Goal: Information Seeking & Learning: Learn about a topic

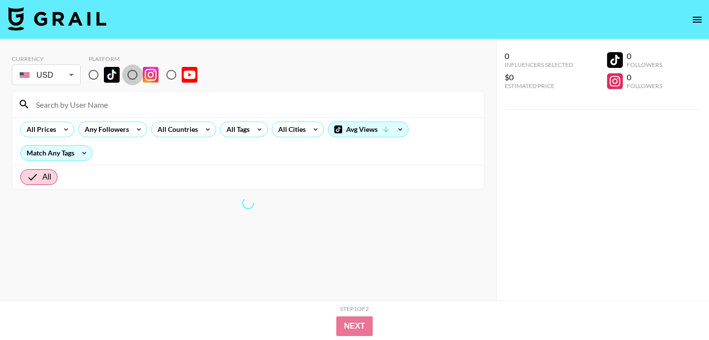
click at [137, 72] on input "radio" at bounding box center [132, 75] width 21 height 21
radio input "true"
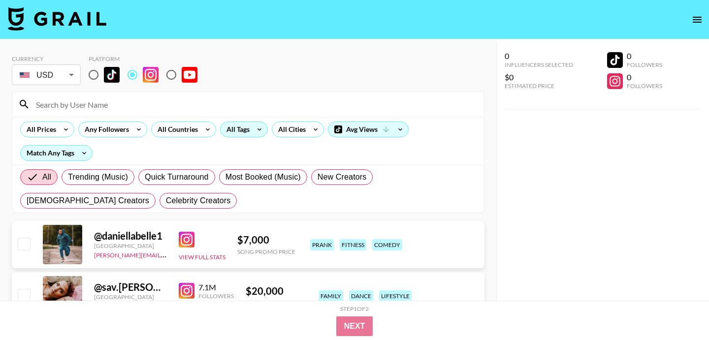
click at [250, 143] on div "All Prices Any Followers All Countries All Tags All Cities Avg Views Match Any …" at bounding box center [248, 141] width 472 height 48
click at [250, 124] on div "All Tags" at bounding box center [244, 130] width 48 height 16
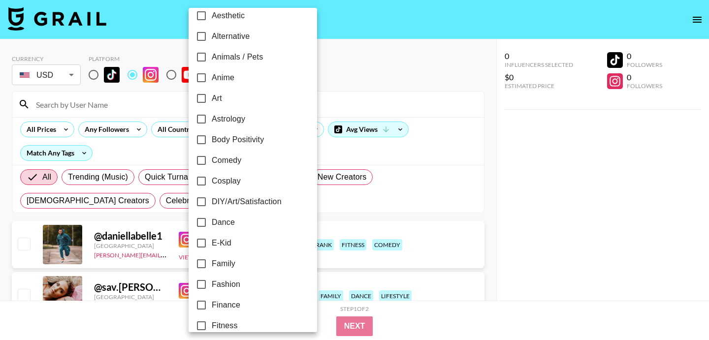
scroll to position [52, 0]
click at [198, 220] on input "Dance" at bounding box center [201, 222] width 21 height 21
checkbox input "true"
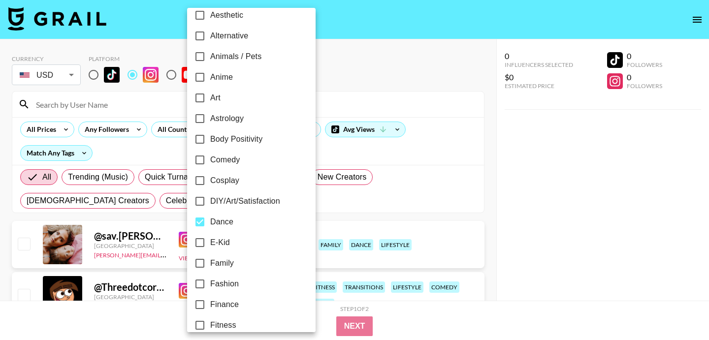
click at [334, 210] on div at bounding box center [354, 170] width 709 height 340
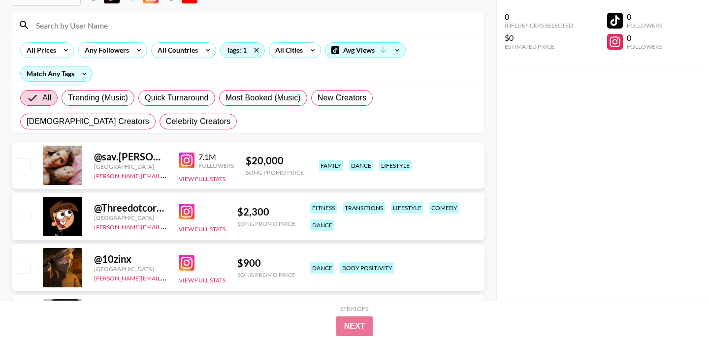
scroll to position [0, 0]
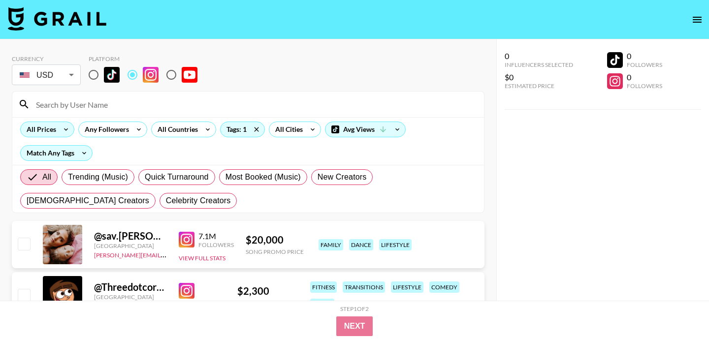
click at [67, 131] on icon at bounding box center [66, 129] width 16 height 15
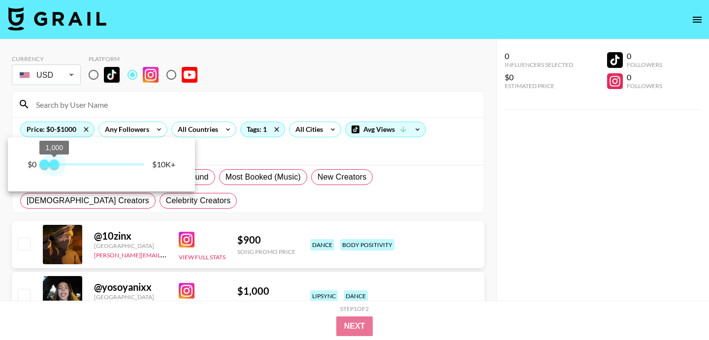
type input "750"
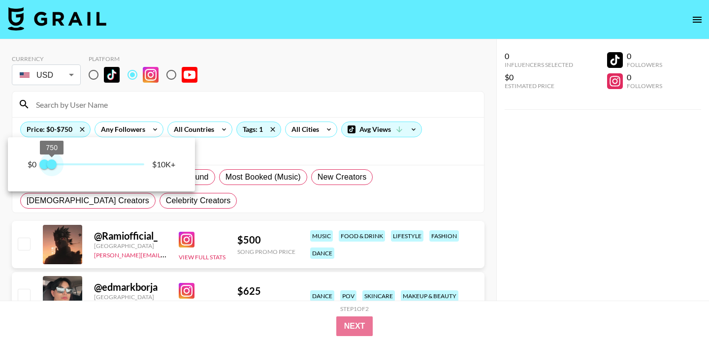
drag, startPoint x: 133, startPoint y: 165, endPoint x: 53, endPoint y: 166, distance: 80.3
click at [53, 166] on span "750" at bounding box center [52, 165] width 10 height 10
click at [251, 199] on div at bounding box center [354, 170] width 709 height 340
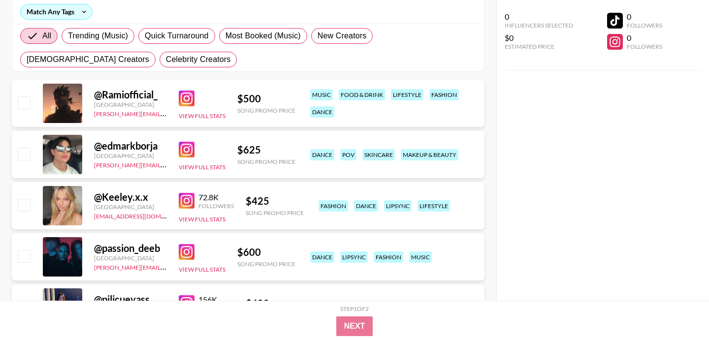
scroll to position [151, 0]
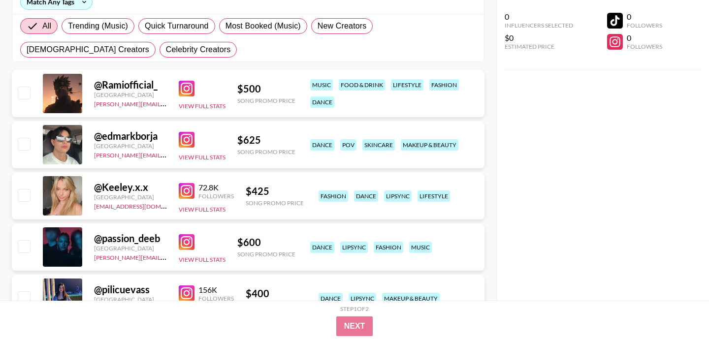
click at [184, 84] on img at bounding box center [187, 89] width 16 height 16
click at [189, 142] on img at bounding box center [187, 140] width 16 height 16
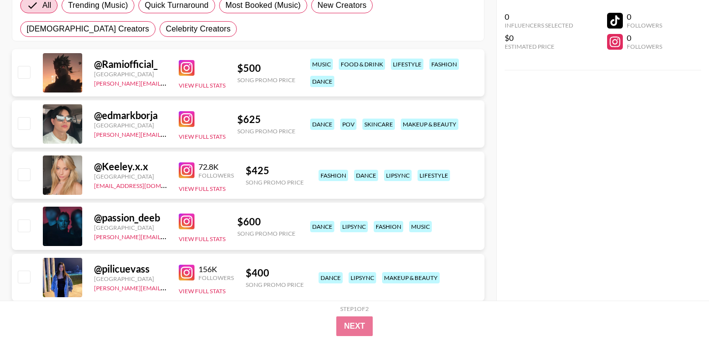
scroll to position [178, 0]
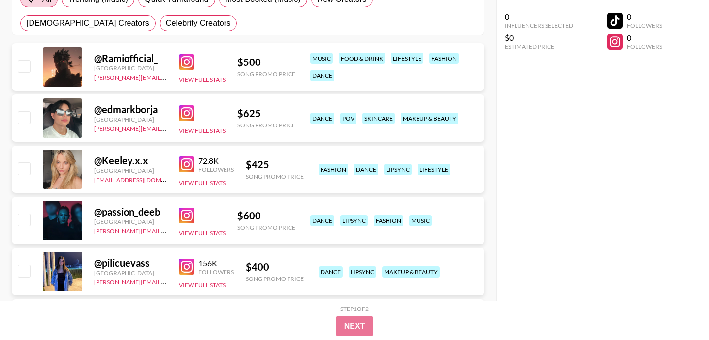
click at [189, 160] on img at bounding box center [187, 165] width 16 height 16
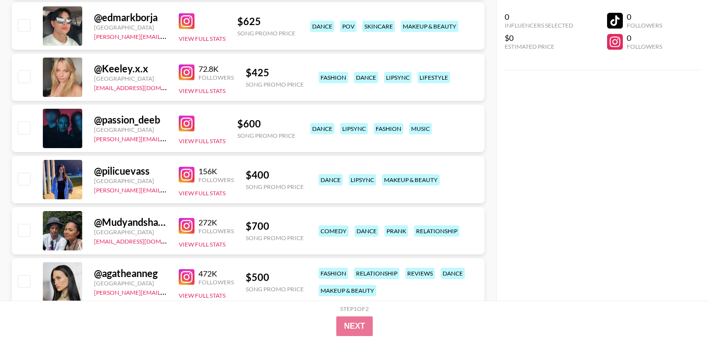
scroll to position [276, 0]
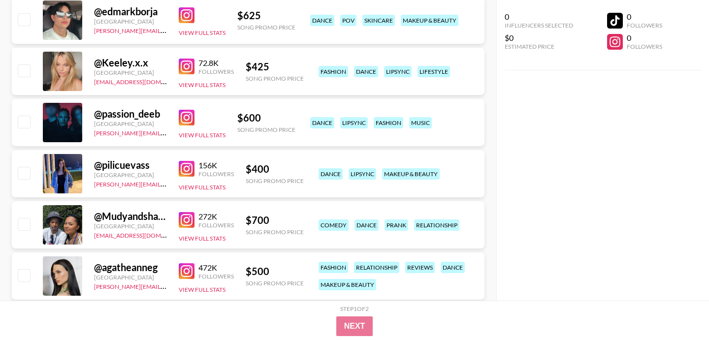
click at [188, 169] on img at bounding box center [187, 169] width 16 height 16
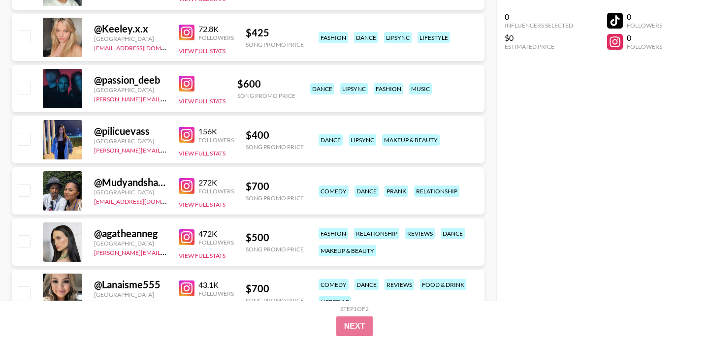
scroll to position [281, 0]
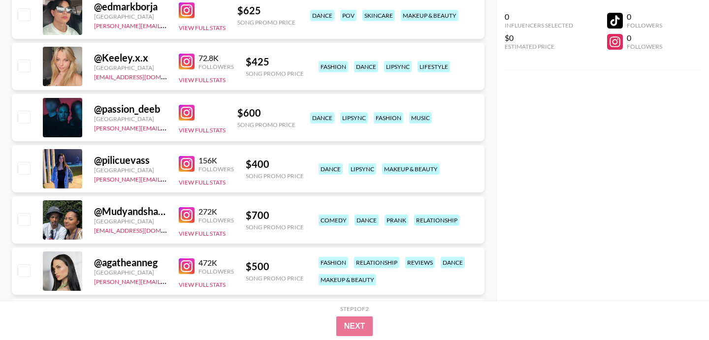
click at [192, 105] on img at bounding box center [187, 113] width 16 height 16
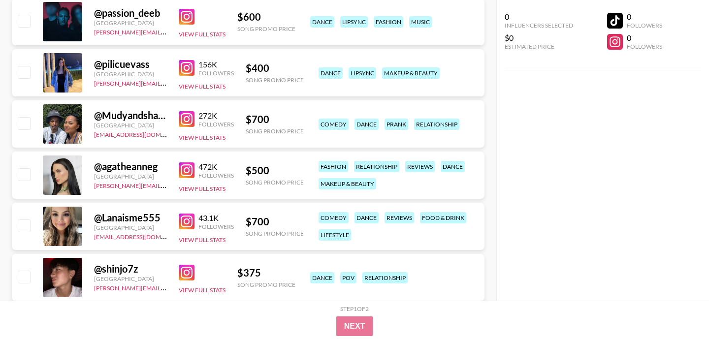
scroll to position [383, 0]
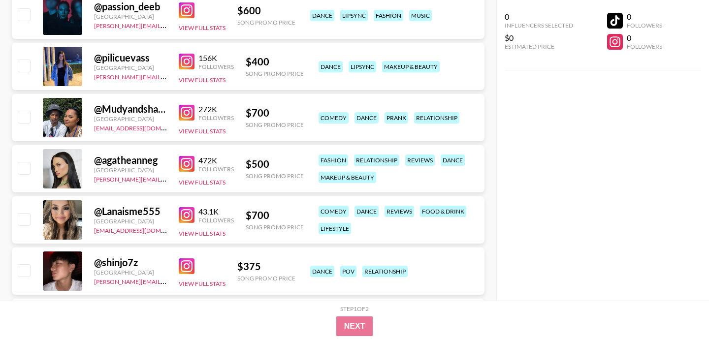
click at [191, 165] on img at bounding box center [187, 164] width 16 height 16
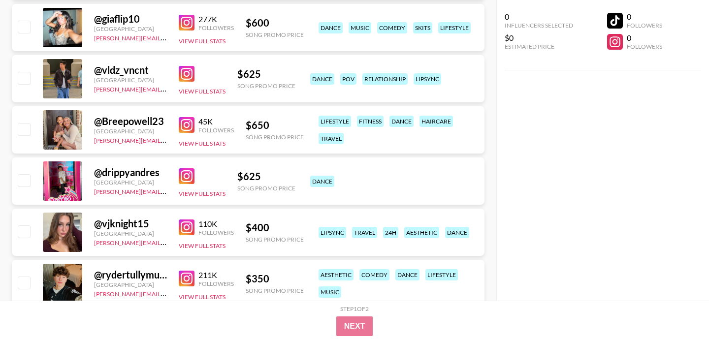
scroll to position [819, 0]
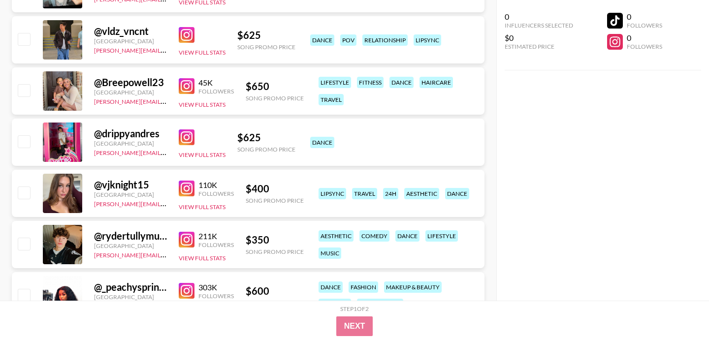
click at [192, 188] on img at bounding box center [187, 189] width 16 height 16
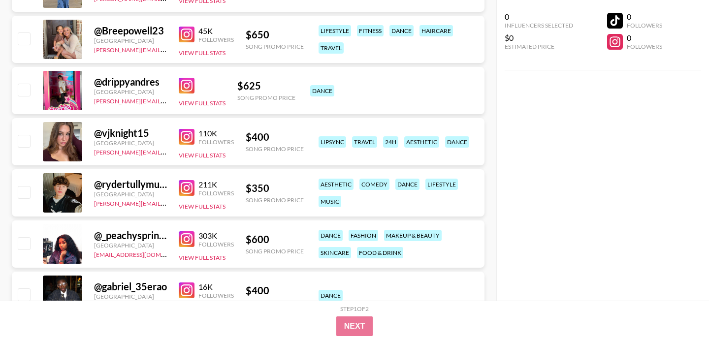
scroll to position [876, 0]
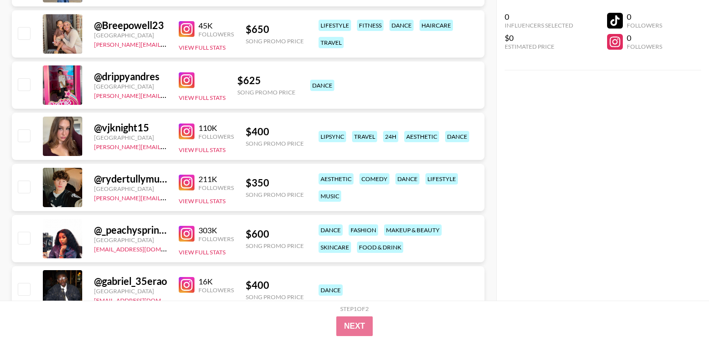
click at [187, 186] on img at bounding box center [187, 183] width 16 height 16
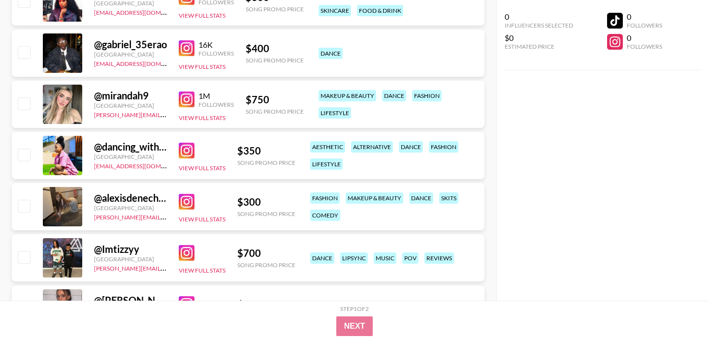
scroll to position [1124, 0]
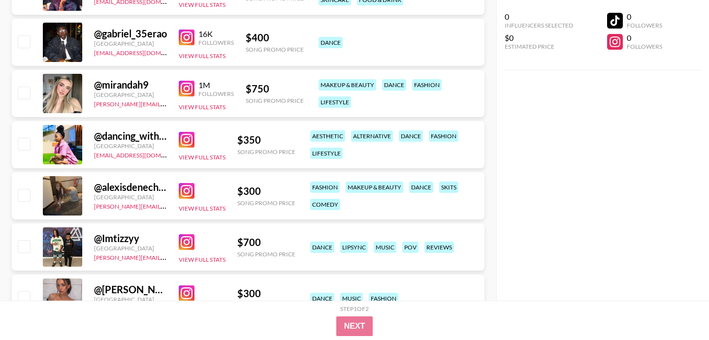
click at [187, 194] on img at bounding box center [187, 191] width 16 height 16
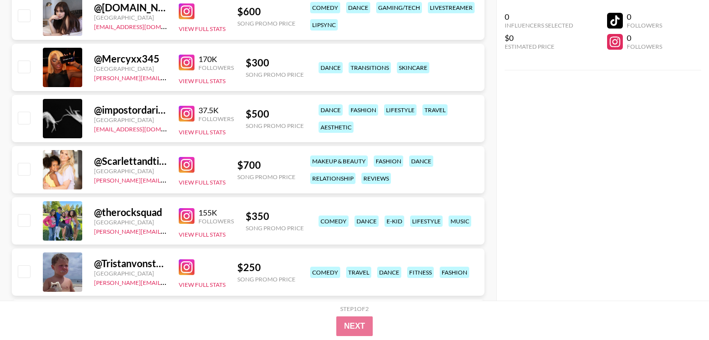
scroll to position [1611, 0]
click at [187, 212] on img at bounding box center [187, 217] width 16 height 16
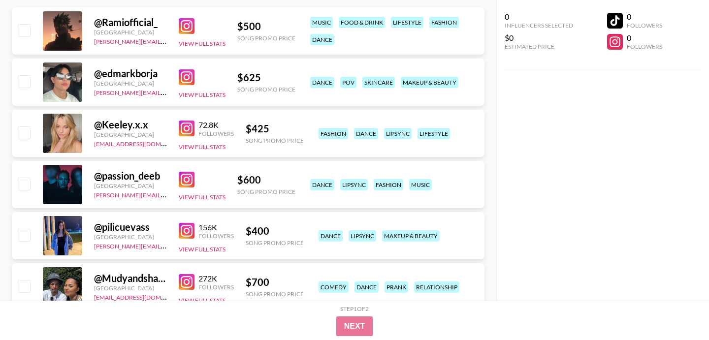
scroll to position [0, 0]
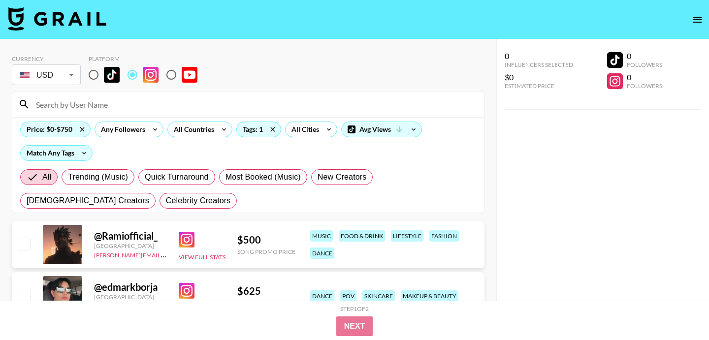
click at [121, 119] on div "Price: $0-$750 Any Followers All Countries Tags: 1 All Cities Avg Views Match A…" at bounding box center [248, 141] width 472 height 48
click at [121, 128] on div "Any Followers" at bounding box center [121, 129] width 52 height 15
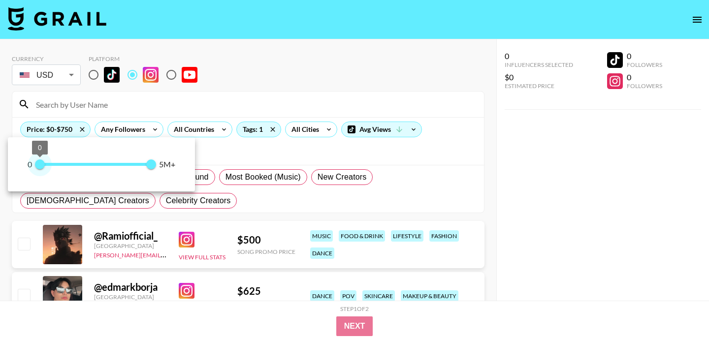
type input "100000"
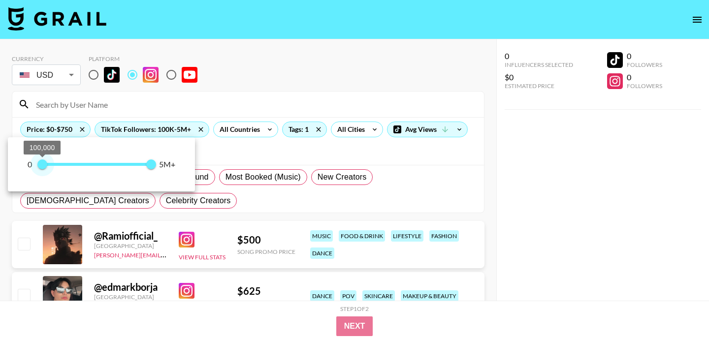
click at [42, 165] on span "100,000" at bounding box center [42, 165] width 10 height 10
click at [206, 107] on div at bounding box center [354, 170] width 709 height 340
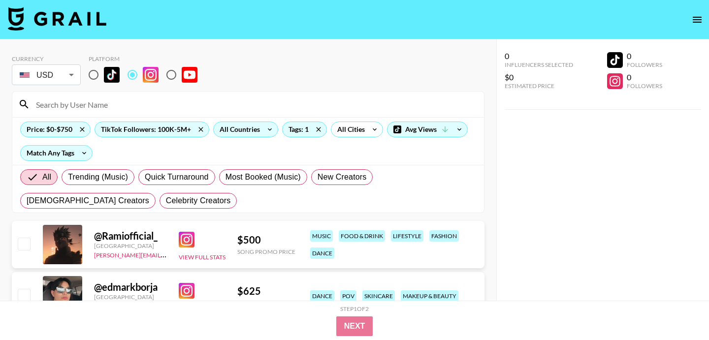
click at [256, 129] on div "All Countries" at bounding box center [238, 129] width 48 height 15
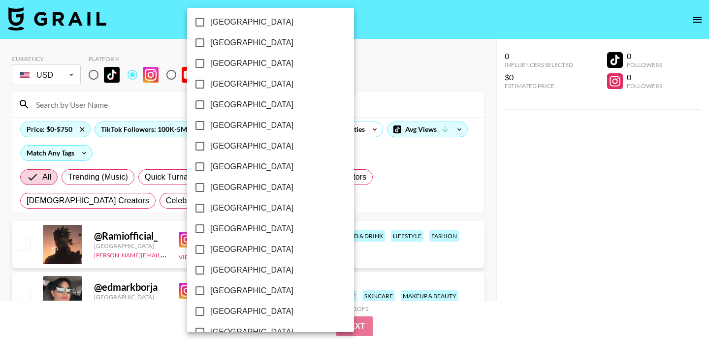
scroll to position [808, 0]
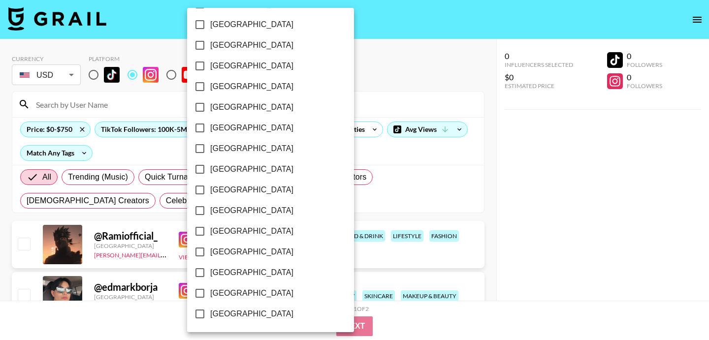
click at [198, 296] on input "[GEOGRAPHIC_DATA]" at bounding box center [200, 293] width 21 height 21
checkbox input "true"
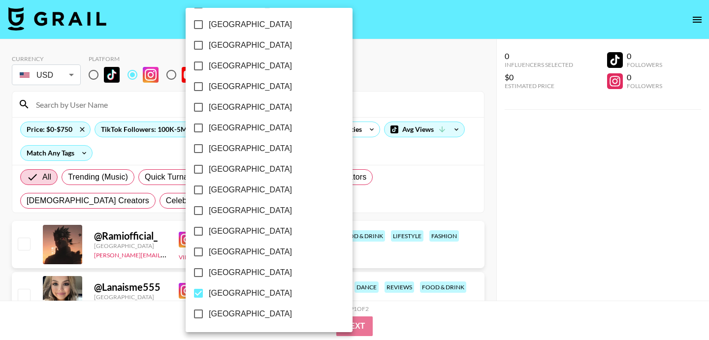
click at [478, 163] on div at bounding box center [354, 170] width 709 height 340
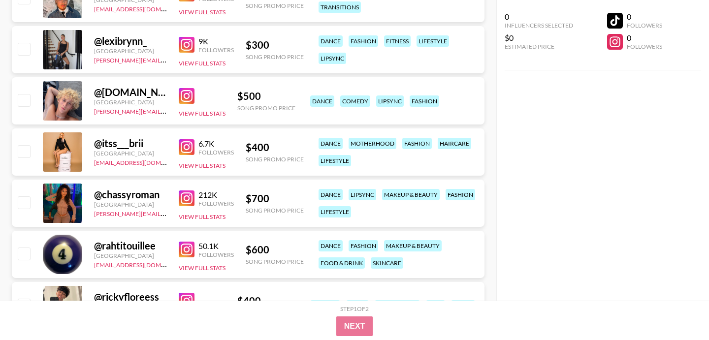
scroll to position [860, 0]
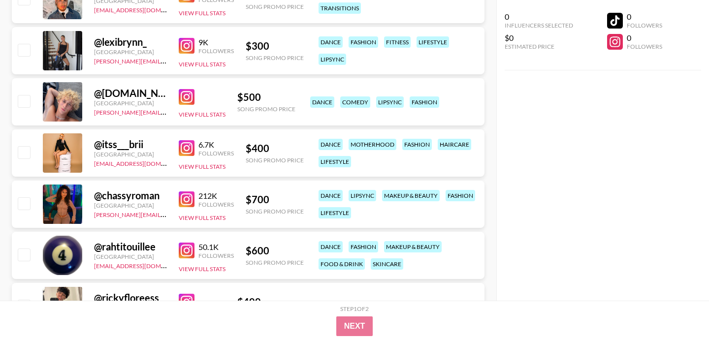
click at [189, 198] on img at bounding box center [187, 200] width 16 height 16
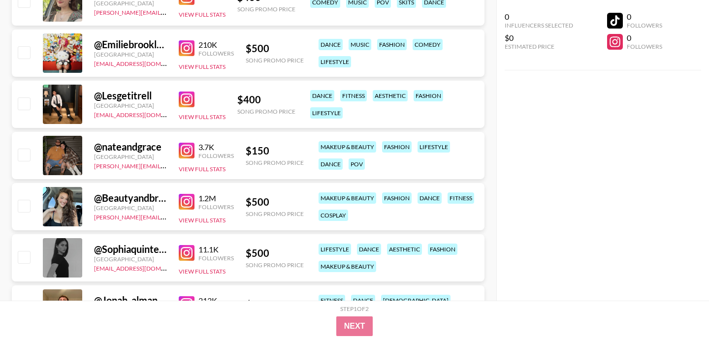
scroll to position [1679, 0]
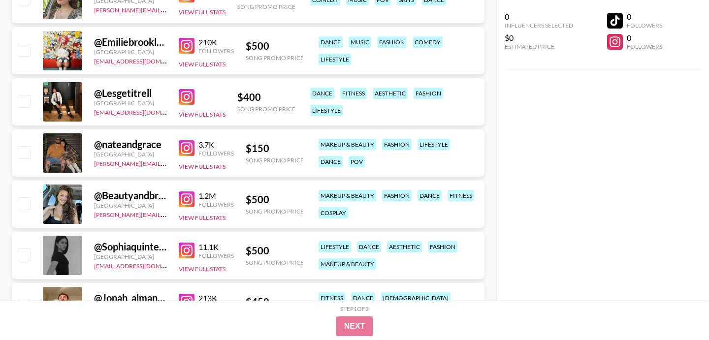
click at [189, 199] on img at bounding box center [187, 200] width 16 height 16
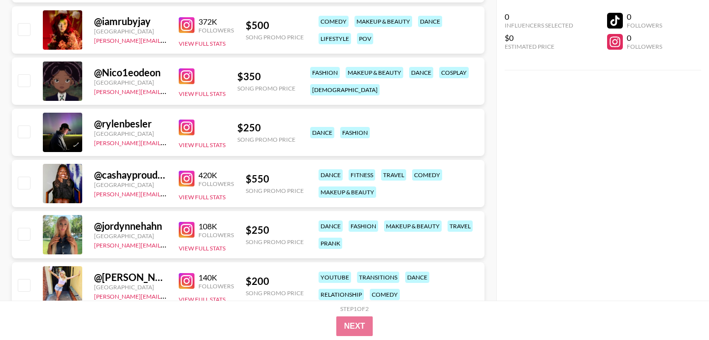
scroll to position [2110, 0]
click at [205, 196] on button "View Full Stats" at bounding box center [202, 196] width 47 height 7
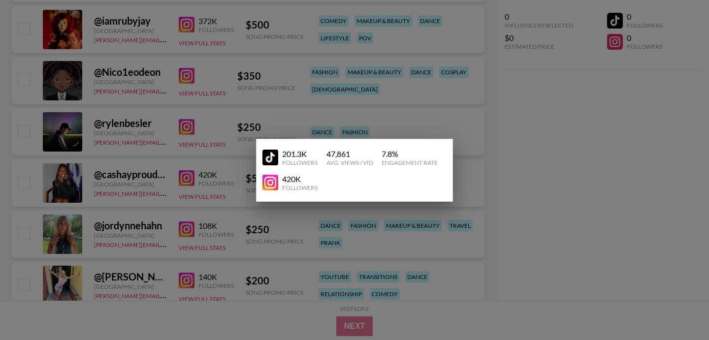
click at [203, 194] on div at bounding box center [354, 170] width 709 height 340
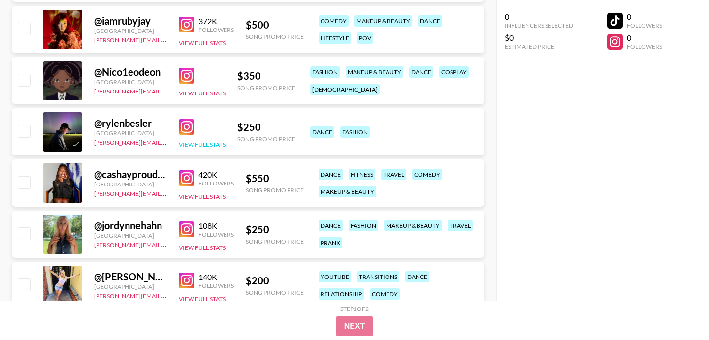
click at [215, 148] on button "View Full Stats" at bounding box center [202, 144] width 47 height 7
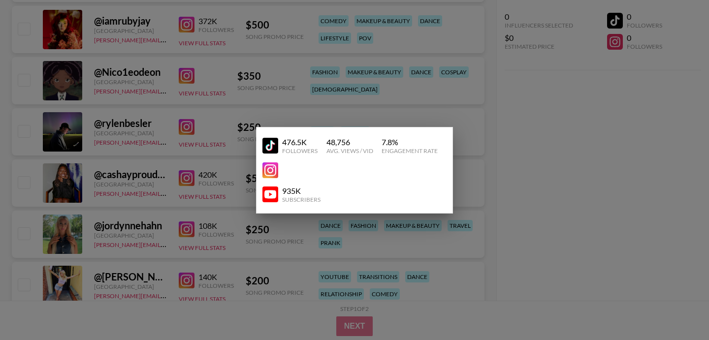
click at [198, 124] on div at bounding box center [354, 170] width 709 height 340
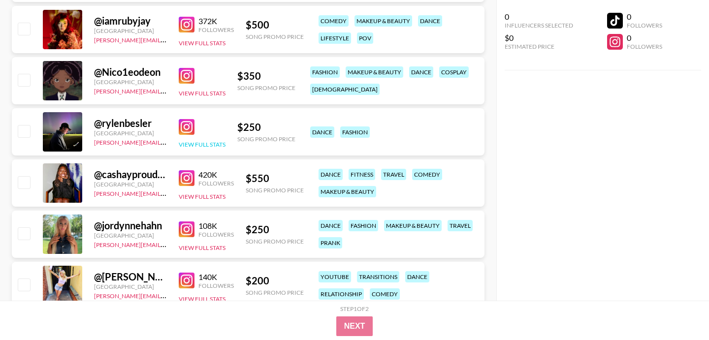
click at [212, 147] on button "View Full Stats" at bounding box center [202, 144] width 47 height 7
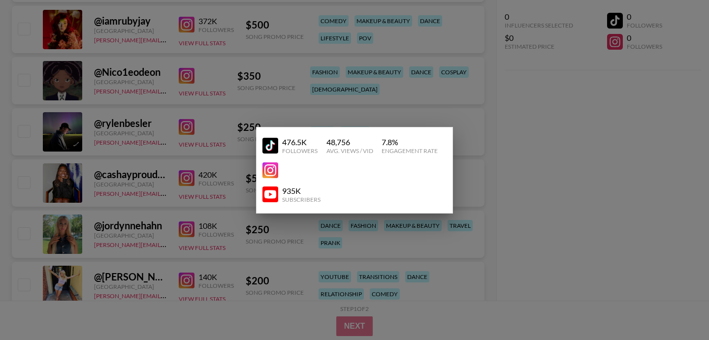
click at [269, 168] on img at bounding box center [270, 170] width 16 height 16
click at [105, 31] on div at bounding box center [354, 170] width 709 height 340
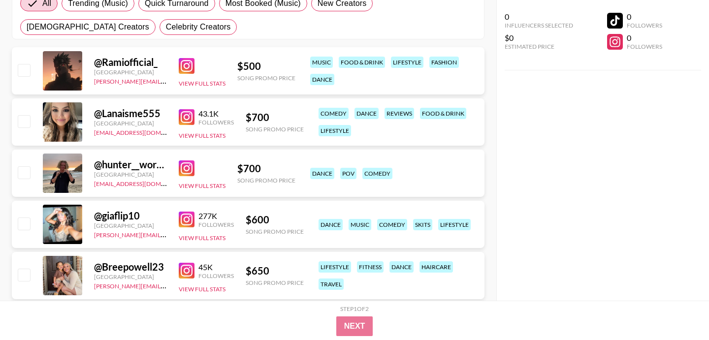
scroll to position [0, 0]
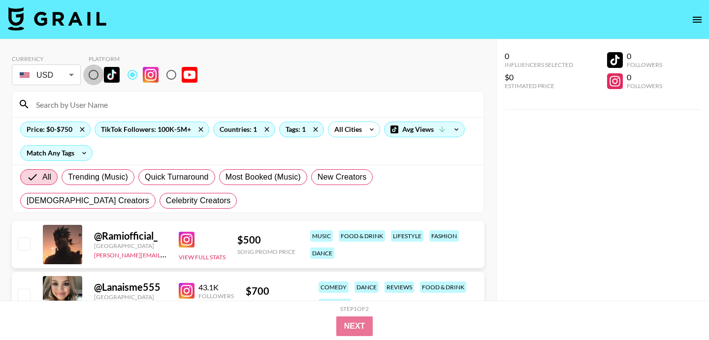
click at [96, 80] on input "radio" at bounding box center [93, 75] width 21 height 21
radio input "true"
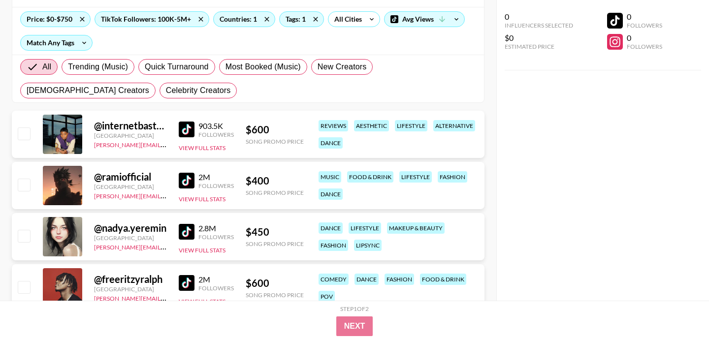
scroll to position [111, 0]
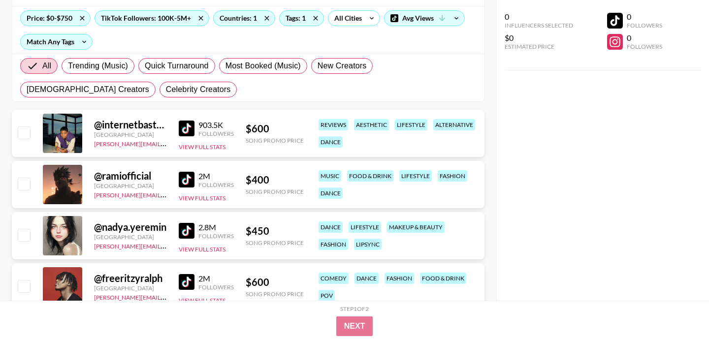
click at [186, 127] on img at bounding box center [187, 129] width 16 height 16
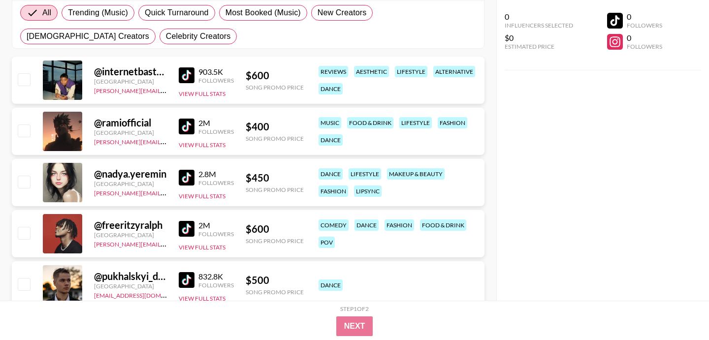
scroll to position [166, 0]
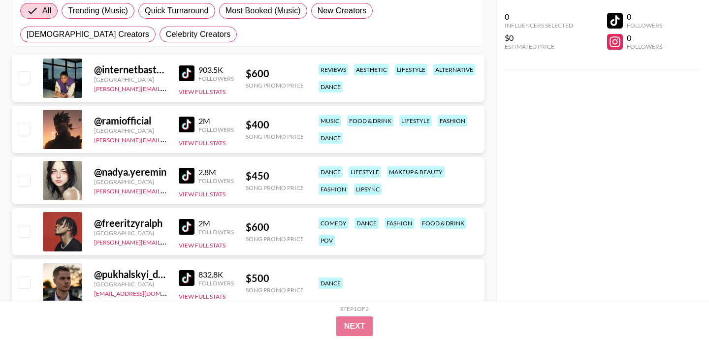
click at [189, 126] on img at bounding box center [187, 125] width 16 height 16
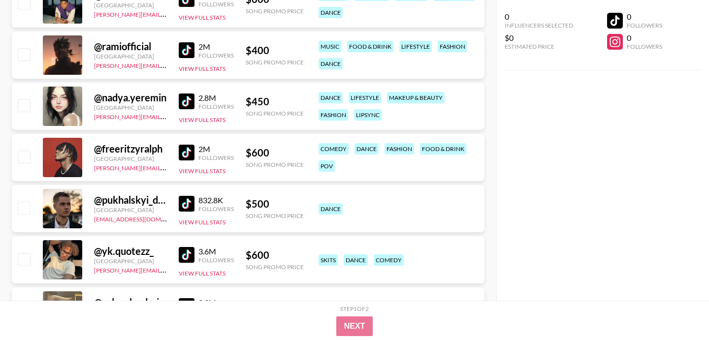
scroll to position [249, 0]
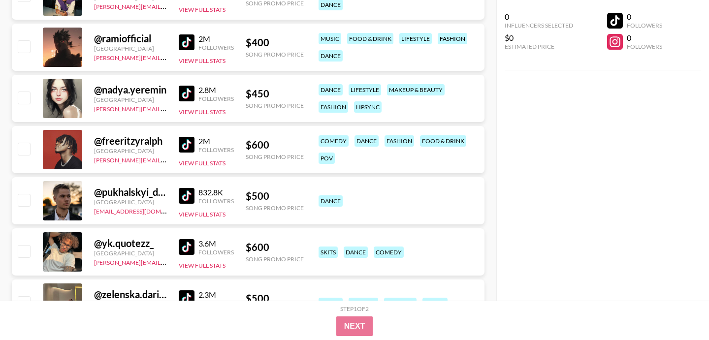
click at [188, 145] on img at bounding box center [187, 145] width 16 height 16
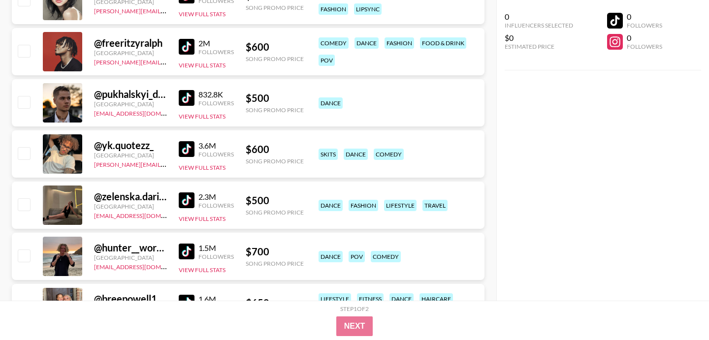
scroll to position [364, 0]
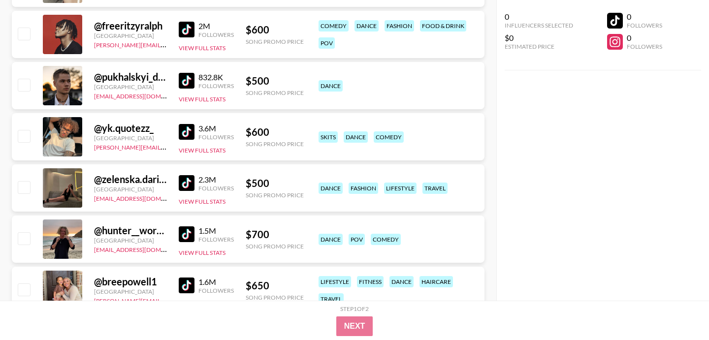
click at [192, 181] on img at bounding box center [187, 183] width 16 height 16
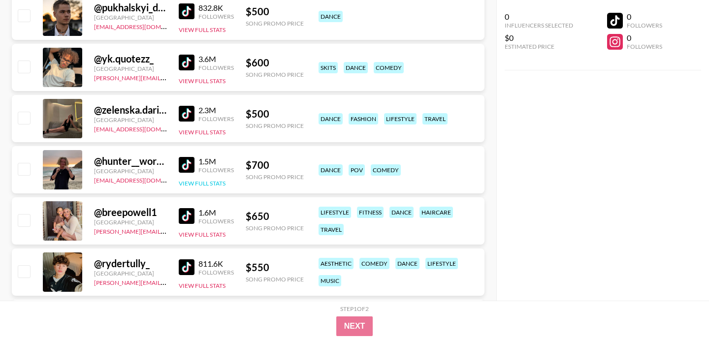
scroll to position [440, 0]
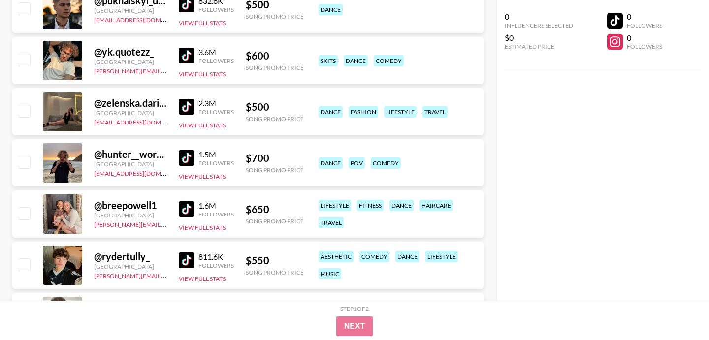
click at [187, 207] on img at bounding box center [187, 209] width 16 height 16
click at [185, 155] on img at bounding box center [187, 158] width 16 height 16
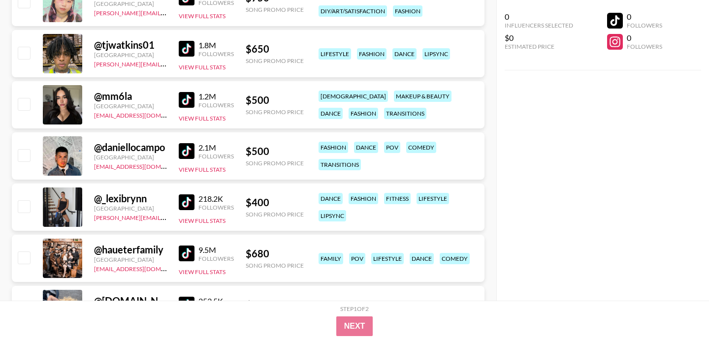
scroll to position [1192, 0]
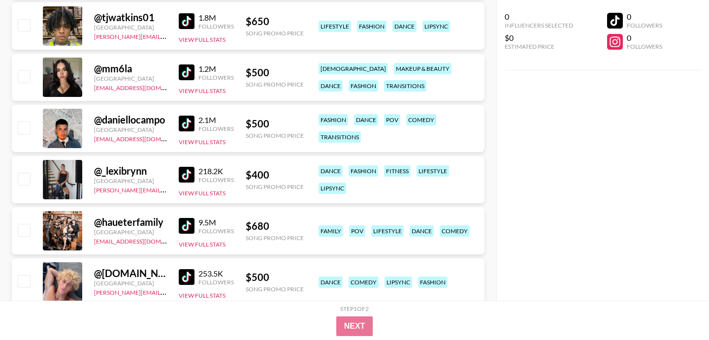
click at [182, 221] on img at bounding box center [187, 226] width 16 height 16
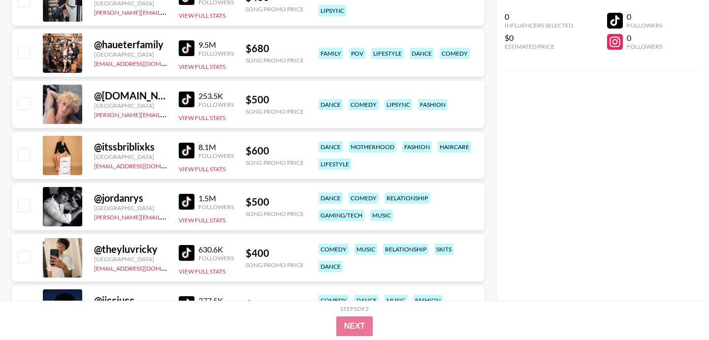
scroll to position [1371, 0]
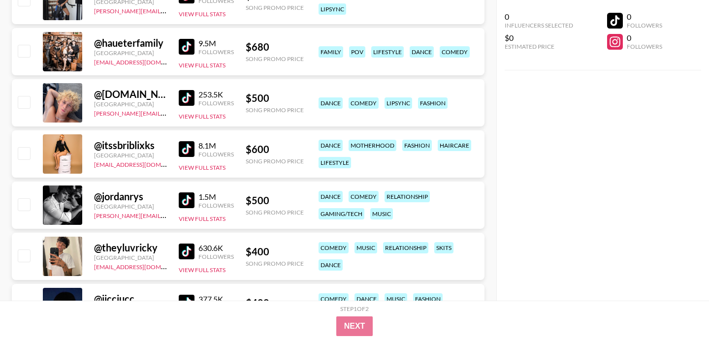
click at [183, 149] on img at bounding box center [187, 149] width 16 height 16
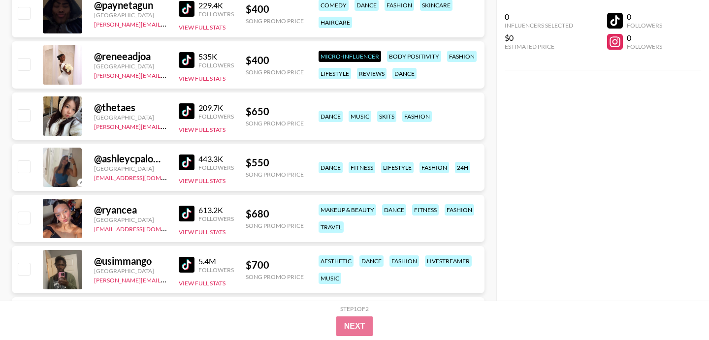
scroll to position [1805, 0]
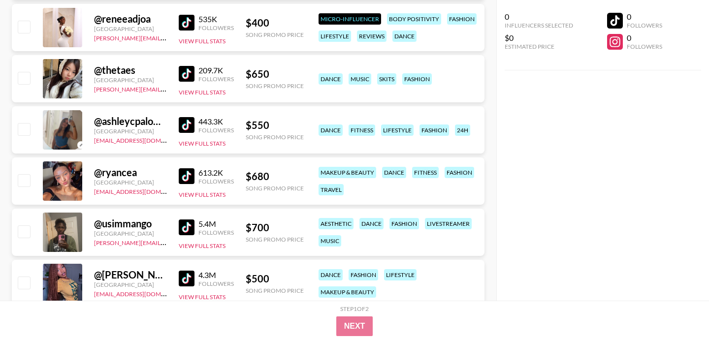
click at [186, 175] on img at bounding box center [187, 176] width 16 height 16
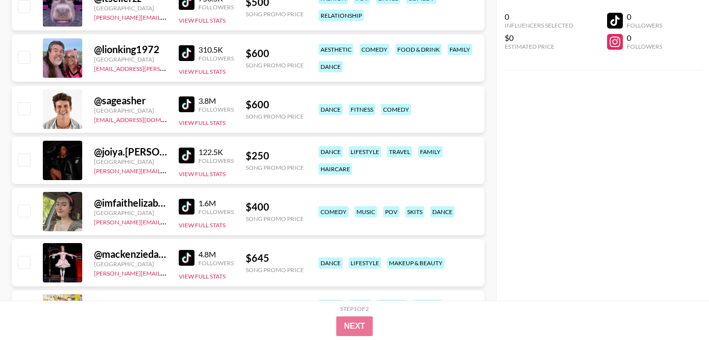
scroll to position [2594, 0]
click at [187, 206] on img at bounding box center [187, 206] width 16 height 16
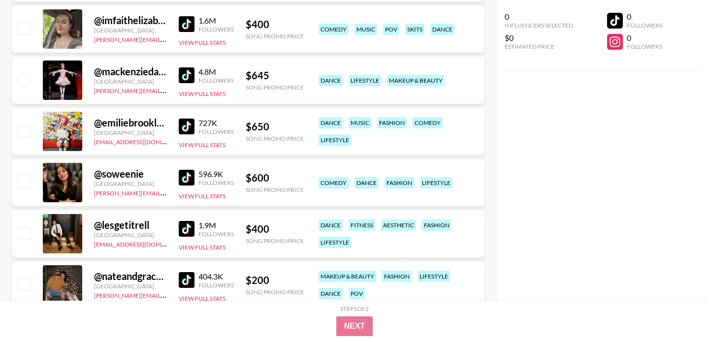
scroll to position [2777, 0]
click at [191, 174] on img at bounding box center [187, 177] width 16 height 16
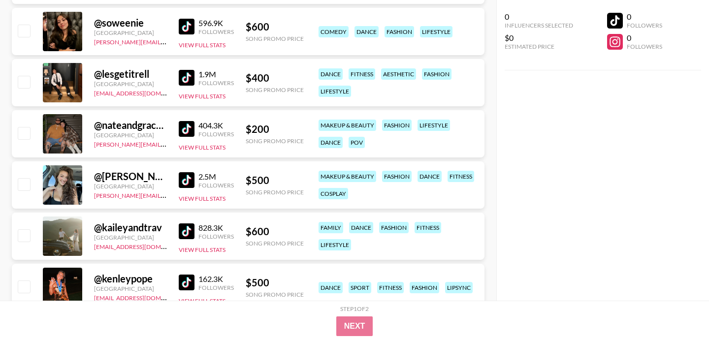
scroll to position [2928, 0]
click at [187, 180] on img at bounding box center [187, 180] width 16 height 16
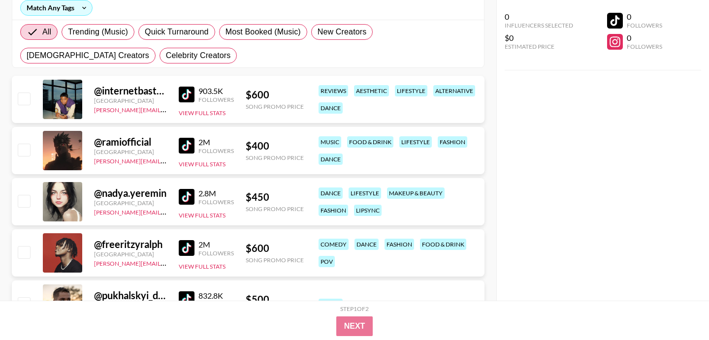
scroll to position [0, 0]
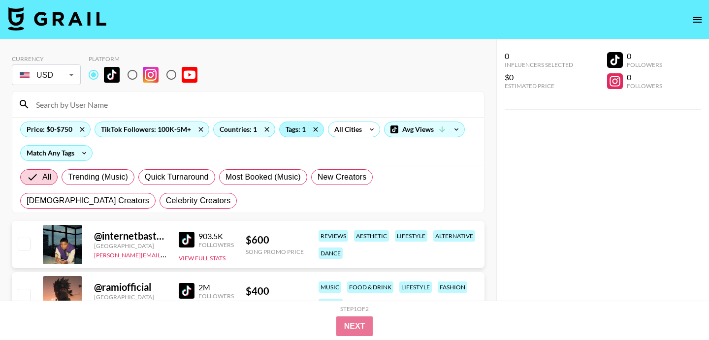
click at [284, 130] on div "Tags: 1" at bounding box center [302, 129] width 44 height 15
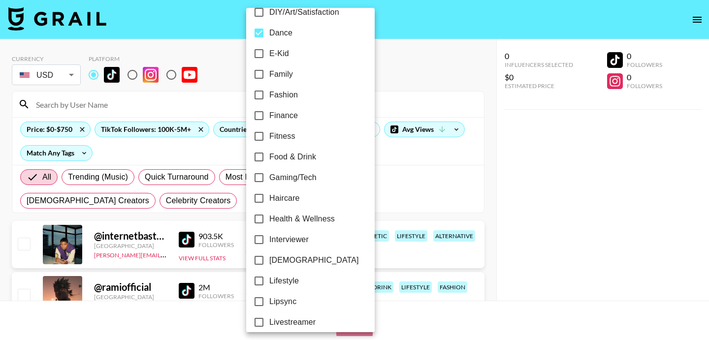
scroll to position [250, 0]
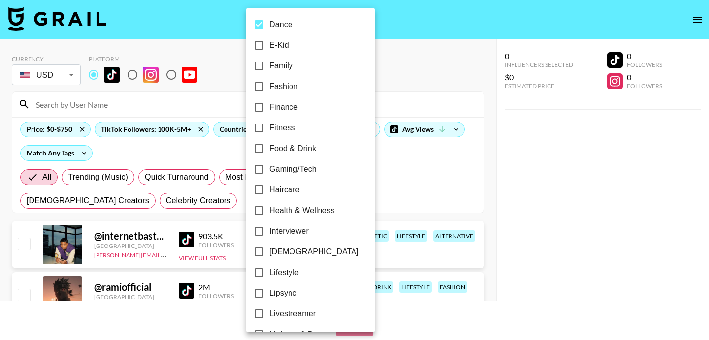
click at [258, 250] on input "[DEMOGRAPHIC_DATA]" at bounding box center [259, 252] width 21 height 21
checkbox input "true"
click at [476, 159] on div at bounding box center [354, 170] width 709 height 340
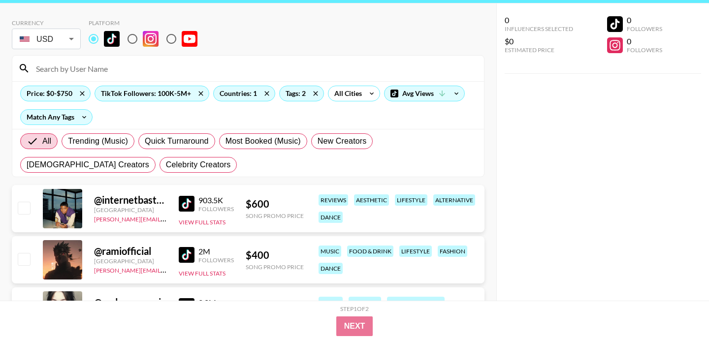
scroll to position [16, 0]
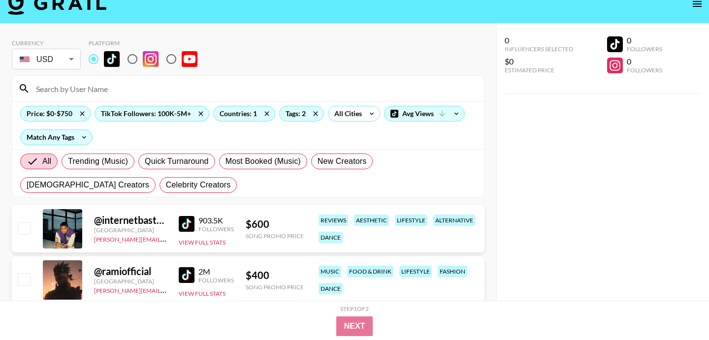
click at [246, 94] on input at bounding box center [254, 89] width 448 height 16
click at [306, 113] on div "Tags: 2" at bounding box center [302, 113] width 44 height 15
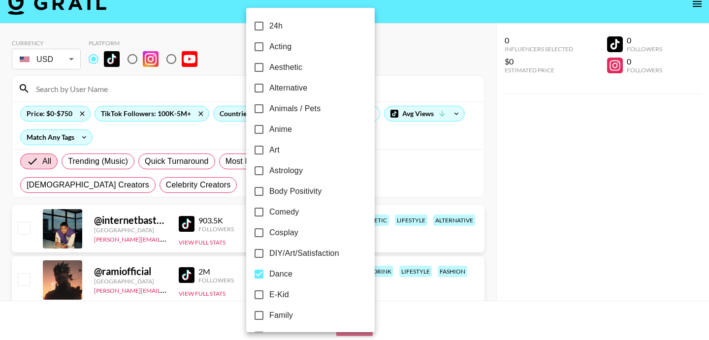
click at [421, 100] on div at bounding box center [354, 170] width 709 height 340
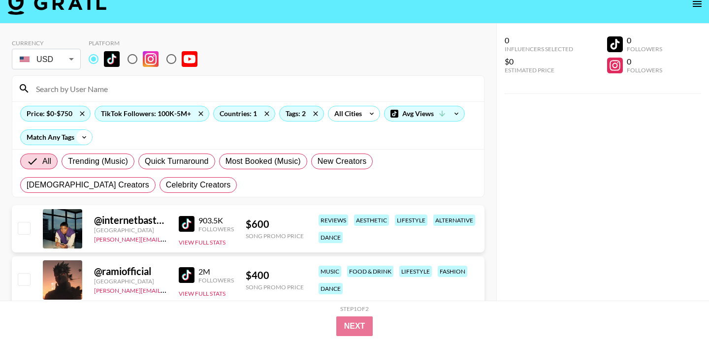
click at [92, 140] on icon at bounding box center [84, 137] width 16 height 15
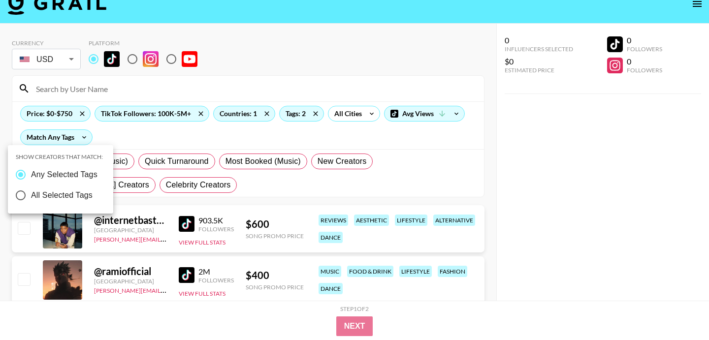
click at [84, 194] on span "All Selected Tags" at bounding box center [62, 196] width 62 height 12
click at [31, 194] on input "All Selected Tags" at bounding box center [20, 195] width 21 height 21
radio input "true"
radio input "false"
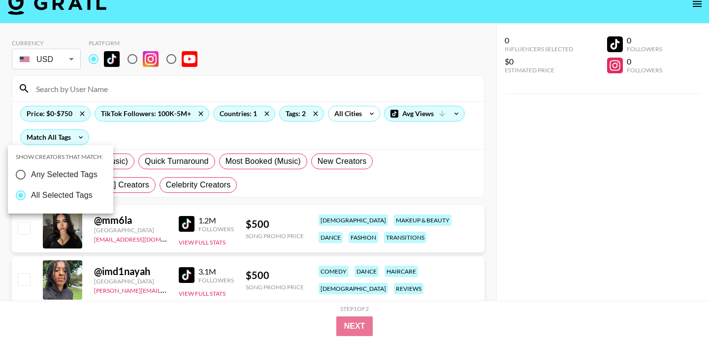
click at [230, 133] on div at bounding box center [354, 170] width 709 height 340
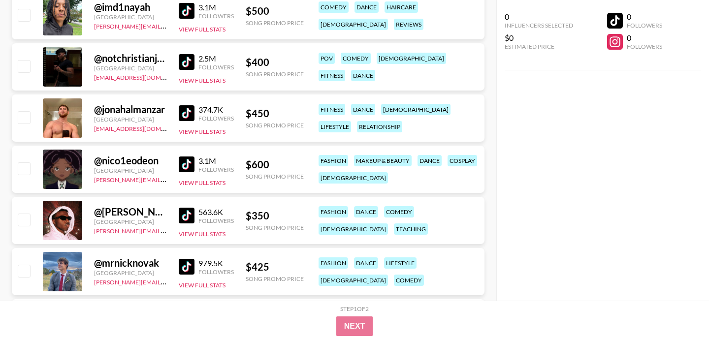
scroll to position [282, 0]
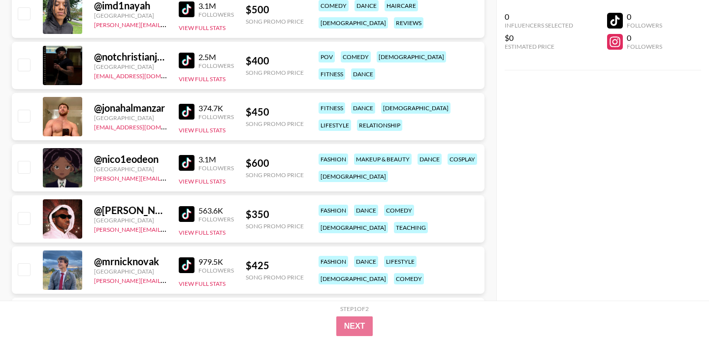
click at [189, 114] on img at bounding box center [187, 112] width 16 height 16
click at [189, 162] on img at bounding box center [187, 163] width 16 height 16
click at [194, 214] on img at bounding box center [187, 214] width 16 height 16
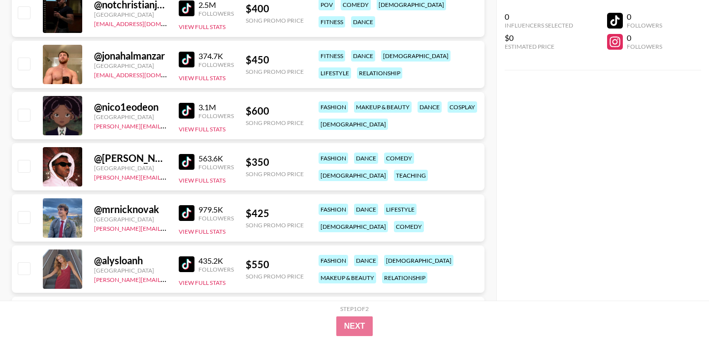
click at [188, 214] on img at bounding box center [187, 213] width 16 height 16
